Goal: Find specific page/section: Find specific page/section

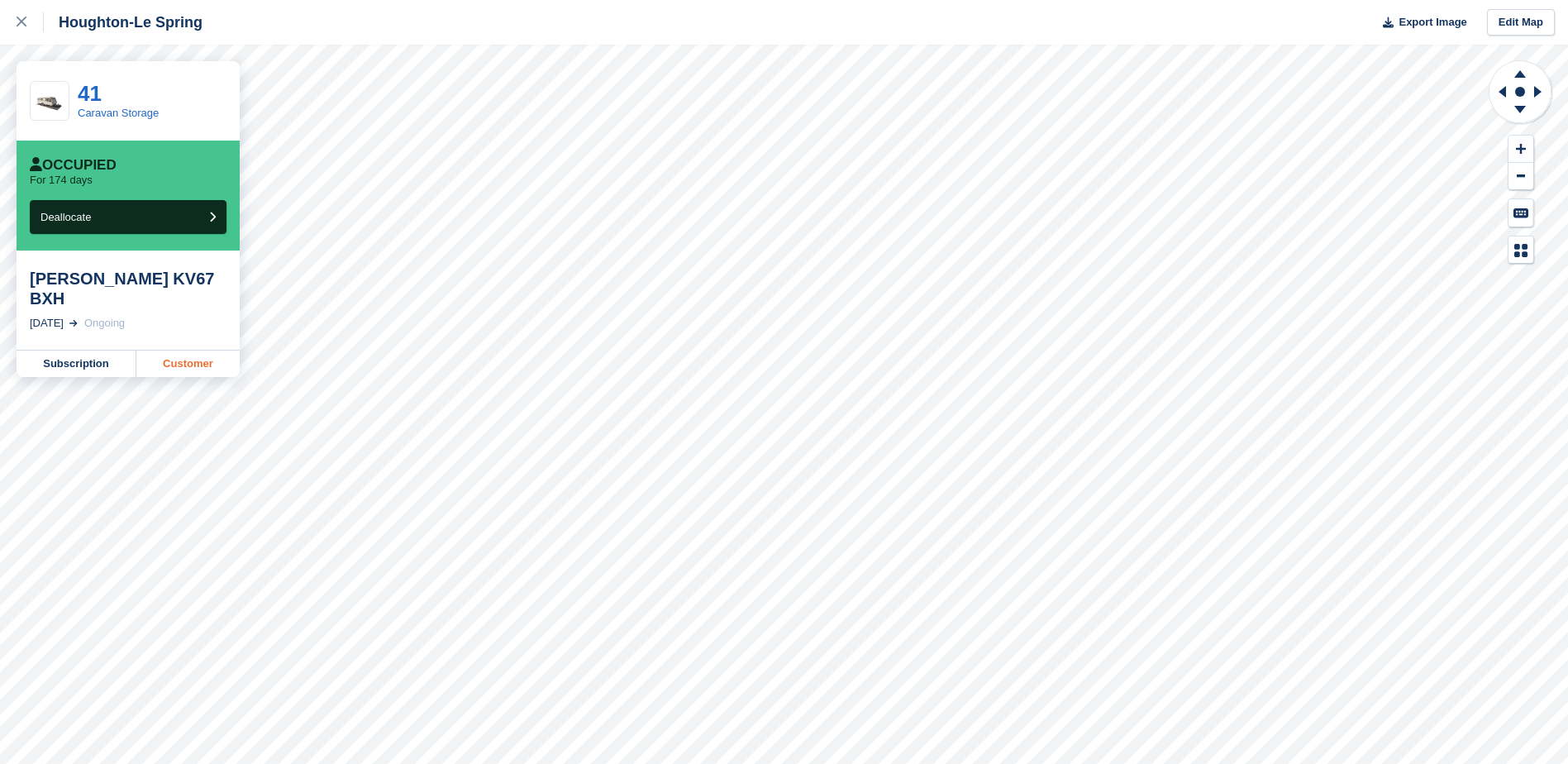
click at [177, 350] on link "Customer" at bounding box center [187, 363] width 103 height 26
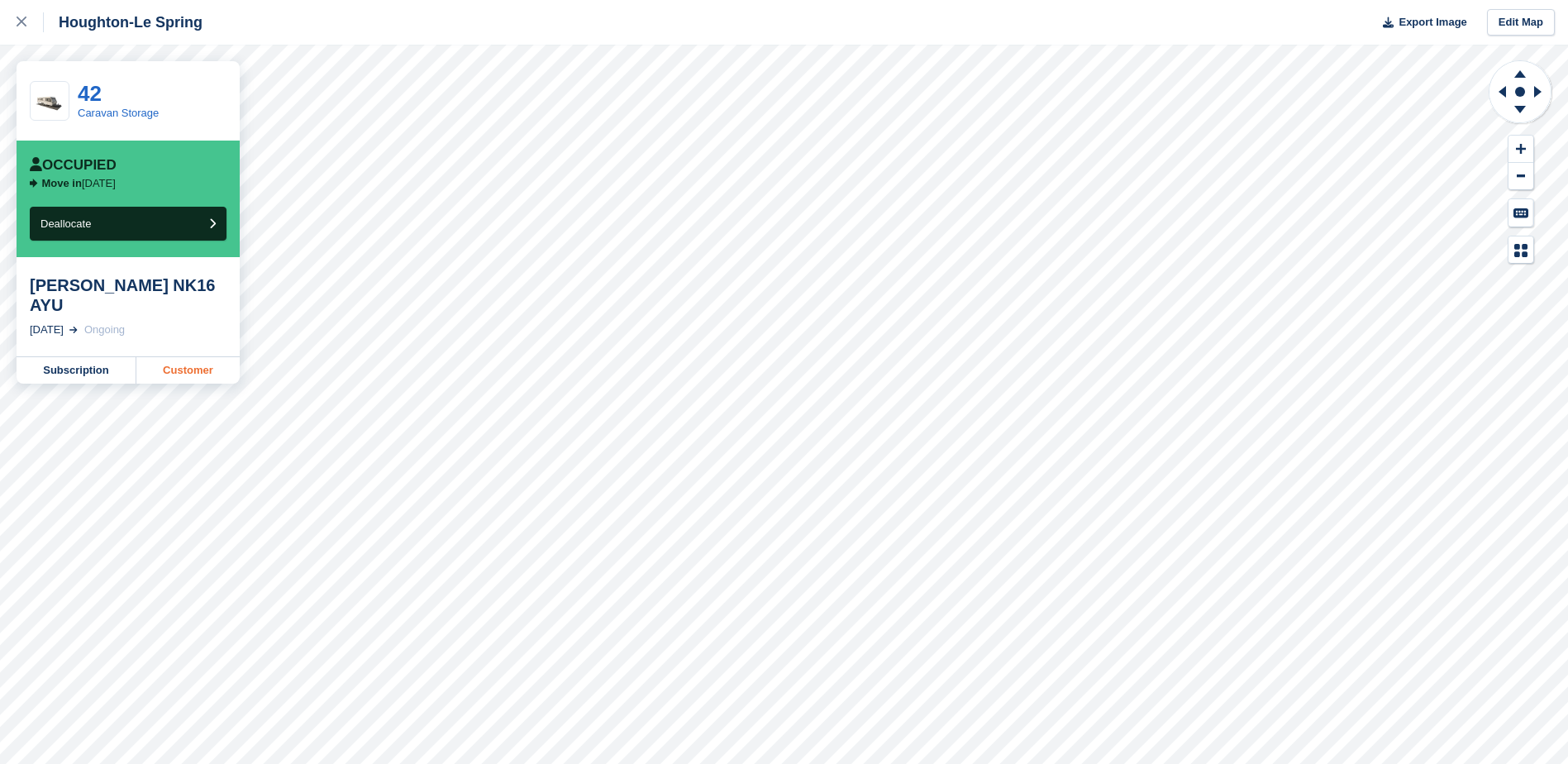
click at [198, 357] on link "Customer" at bounding box center [187, 369] width 103 height 26
click at [199, 350] on link "Customer" at bounding box center [187, 363] width 103 height 26
click at [185, 350] on link "Customer" at bounding box center [187, 363] width 103 height 26
click at [201, 357] on link "Customer" at bounding box center [187, 369] width 103 height 26
click at [217, 358] on link "Customer" at bounding box center [187, 363] width 103 height 26
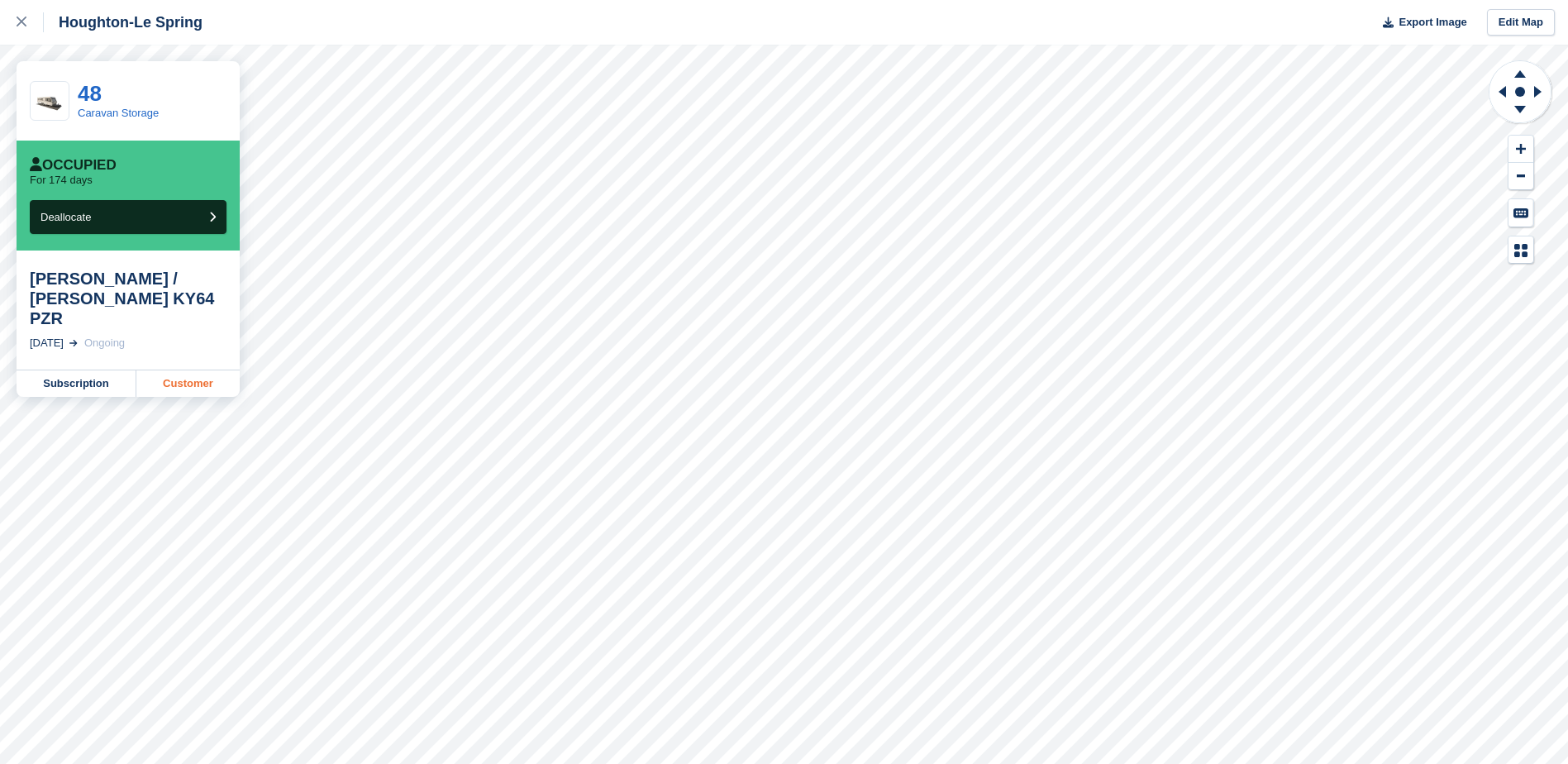
click at [200, 370] on link "Customer" at bounding box center [187, 383] width 103 height 26
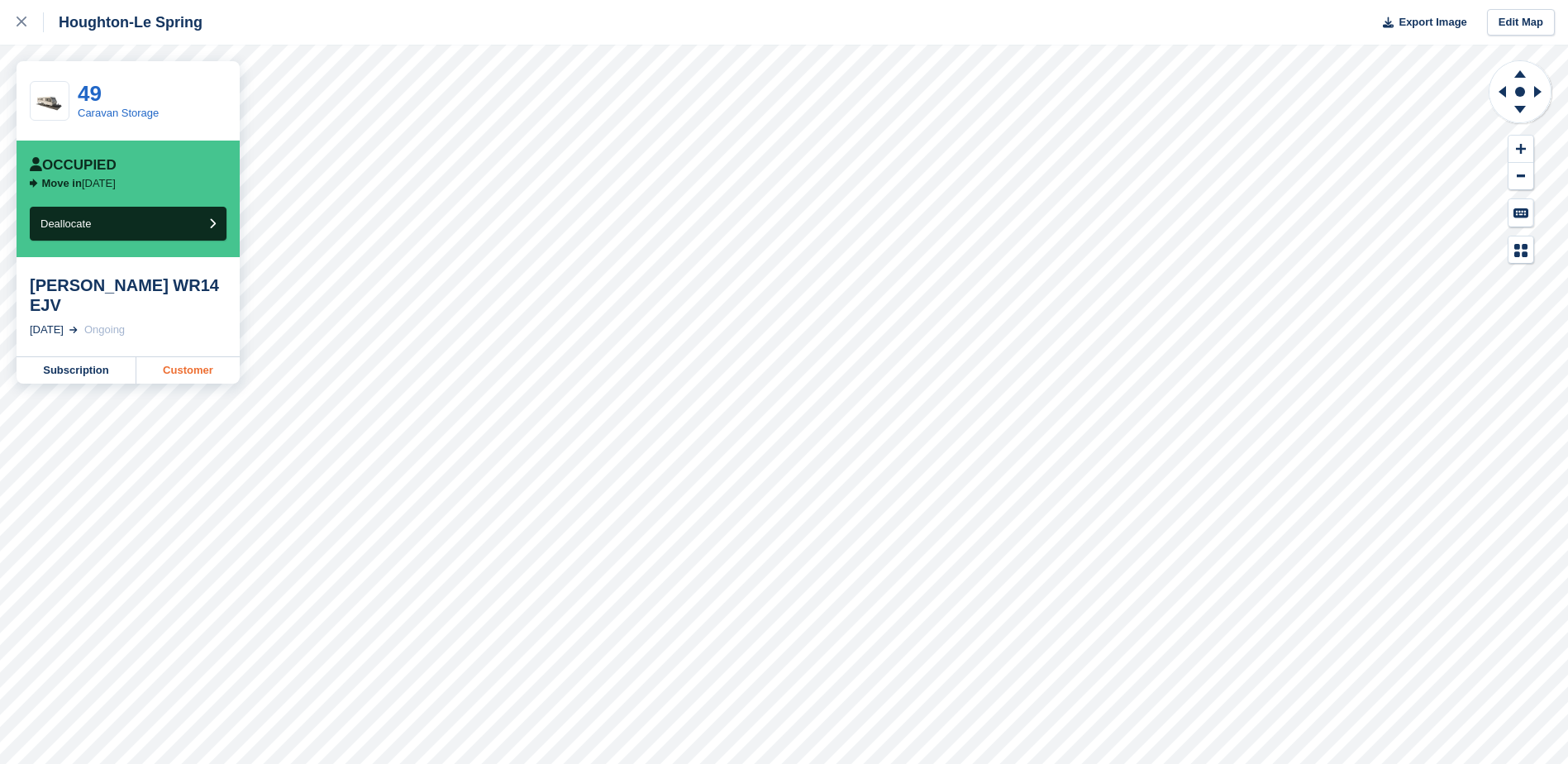
click at [218, 357] on link "Customer" at bounding box center [187, 369] width 103 height 26
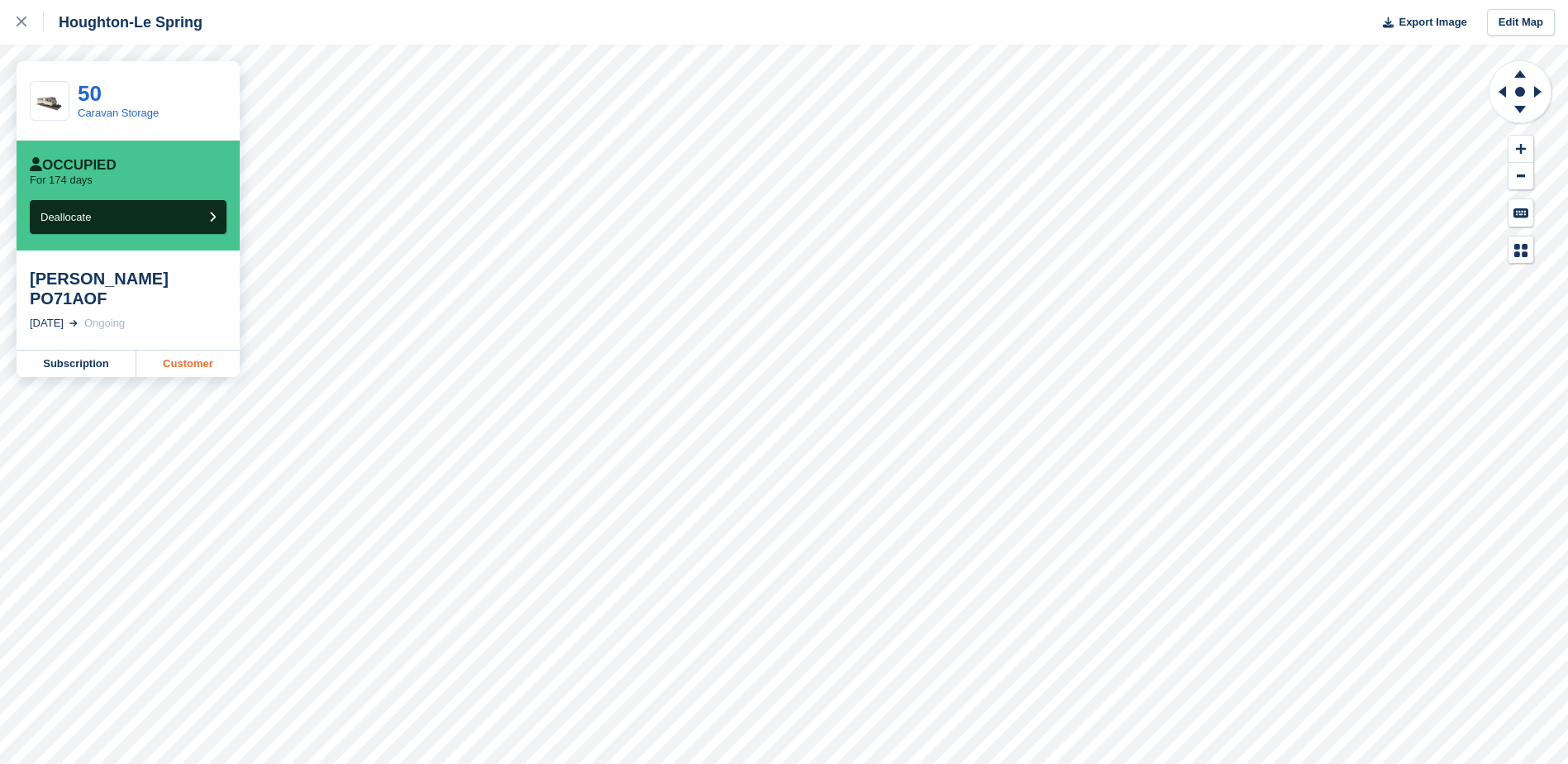
click at [169, 350] on link "Customer" at bounding box center [187, 363] width 103 height 26
